Goal: Task Accomplishment & Management: Manage account settings

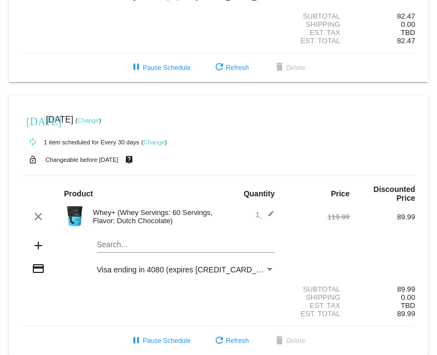
scroll to position [209, 0]
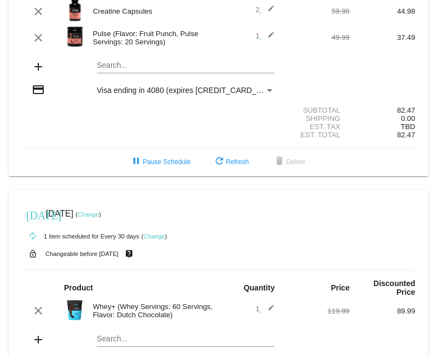
click at [99, 211] on link "Change" at bounding box center [88, 214] width 21 height 7
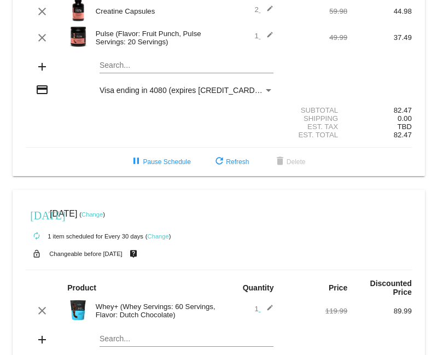
scroll to position [122, 0]
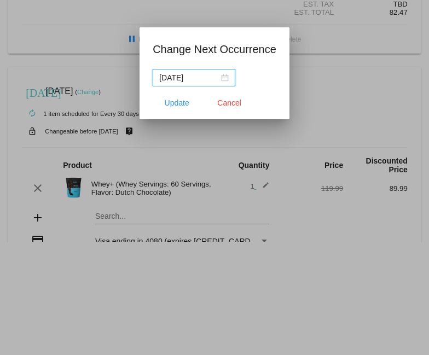
click at [225, 80] on div "2025-10-08" at bounding box center [194, 78] width 70 height 12
click at [259, 84] on div "2025-10-08" at bounding box center [215, 78] width 124 height 18
click at [238, 144] on div at bounding box center [214, 177] width 429 height 355
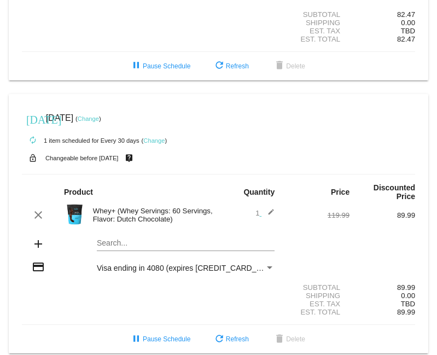
click at [99, 115] on link "Change" at bounding box center [88, 118] width 21 height 7
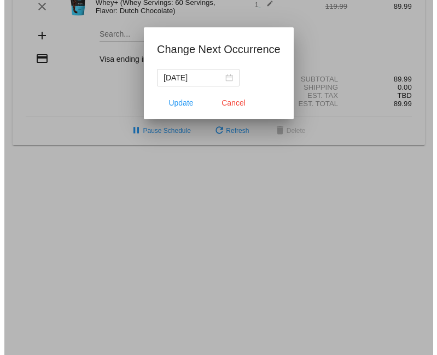
scroll to position [218, 0]
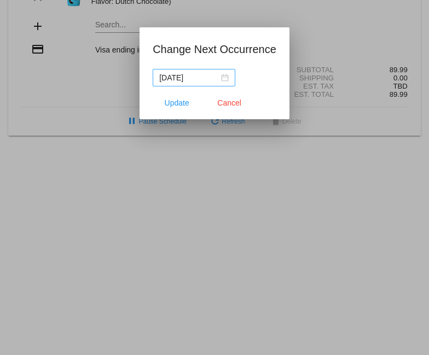
click at [227, 80] on div "2025-10-08" at bounding box center [194, 78] width 70 height 12
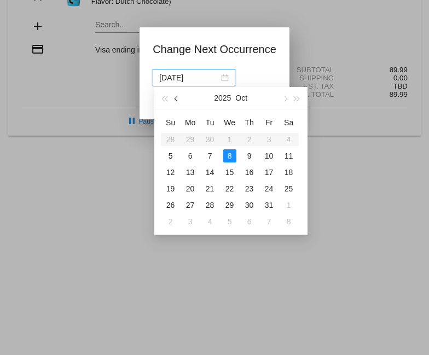
click at [176, 98] on span "button" at bounding box center [176, 98] width 5 height 5
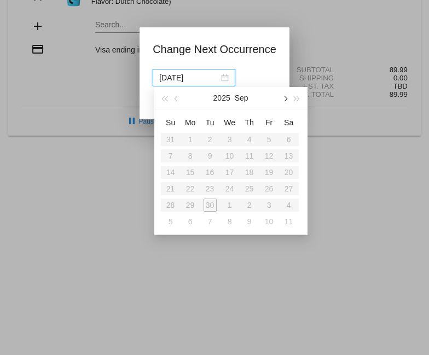
click at [284, 100] on span "button" at bounding box center [284, 98] width 5 height 5
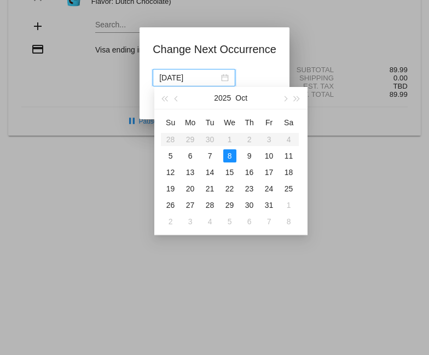
click at [374, 162] on div at bounding box center [214, 177] width 429 height 355
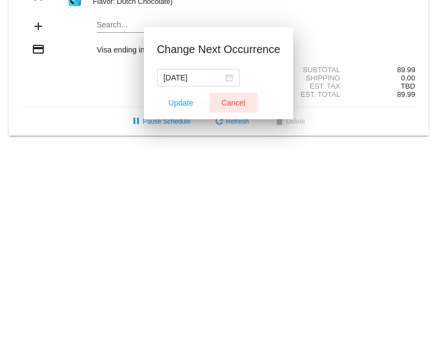
scroll to position [209, 0]
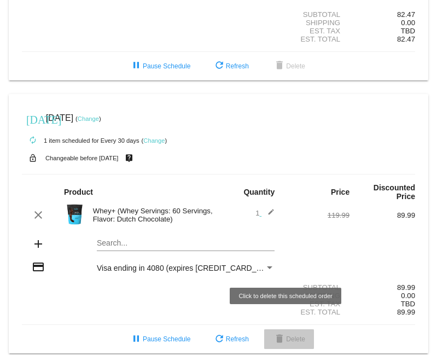
click at [276, 333] on mat-icon "delete" at bounding box center [279, 339] width 13 height 13
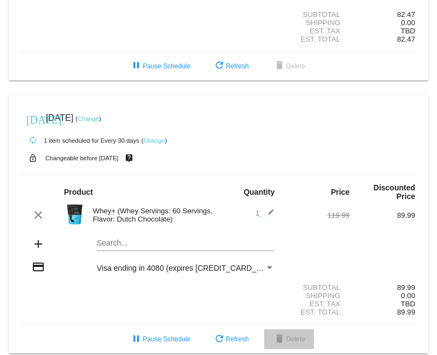
scroll to position [218, 0]
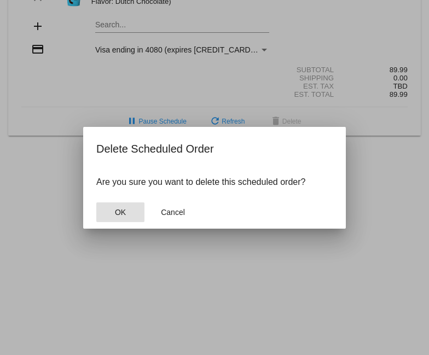
click at [128, 211] on button "OK" at bounding box center [120, 212] width 48 height 20
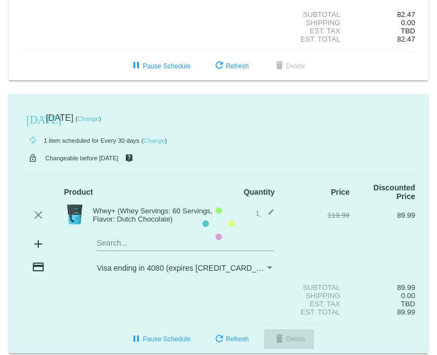
scroll to position [0, 0]
